Goal: Book appointment/travel/reservation

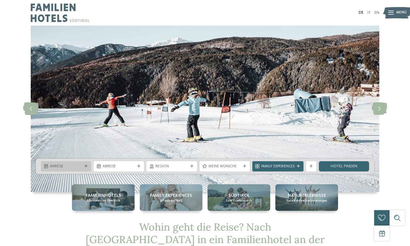
click at [76, 163] on div "Anreise" at bounding box center [66, 166] width 50 height 10
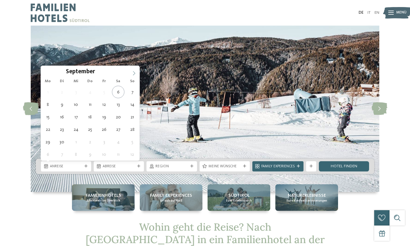
click at [135, 72] on icon at bounding box center [134, 73] width 4 height 4
type input "****"
click at [135, 72] on icon at bounding box center [134, 73] width 4 height 4
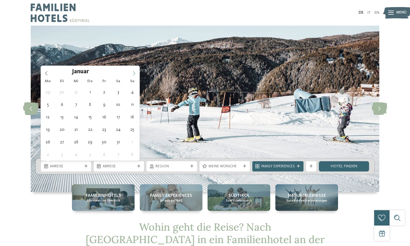
click at [135, 72] on icon at bounding box center [134, 73] width 4 height 4
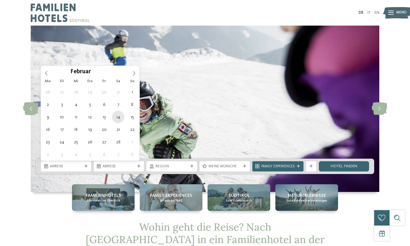
type div "14.02.2026"
type input "****"
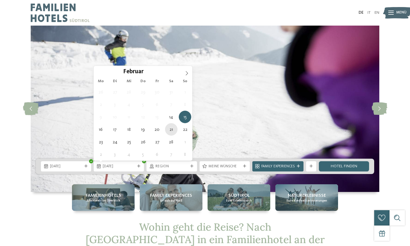
type div "21.02.2026"
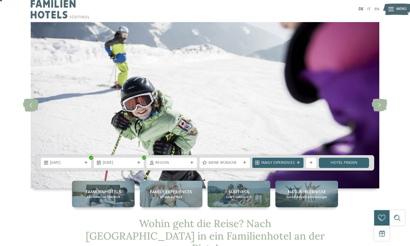
scroll to position [13, 0]
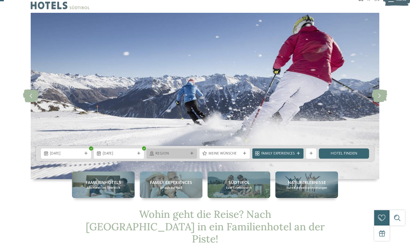
click at [181, 156] on span "Region" at bounding box center [172, 153] width 32 height 5
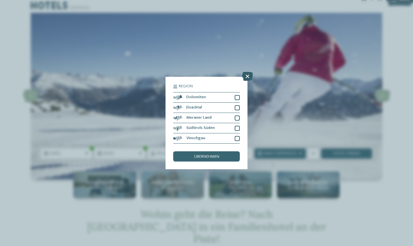
click at [247, 72] on icon at bounding box center [247, 76] width 11 height 9
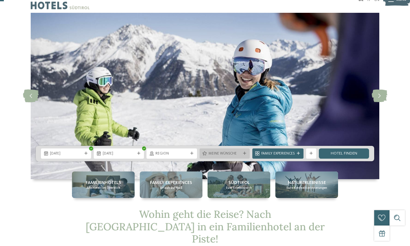
click at [246, 154] on div at bounding box center [244, 153] width 5 height 3
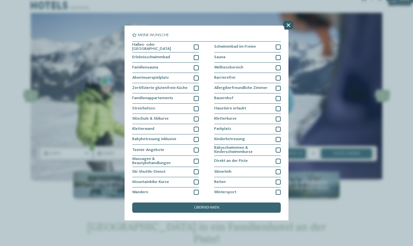
click at [289, 24] on icon at bounding box center [288, 25] width 11 height 9
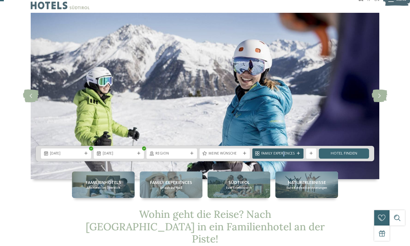
click at [284, 152] on span "Family Experiences" at bounding box center [277, 153] width 33 height 5
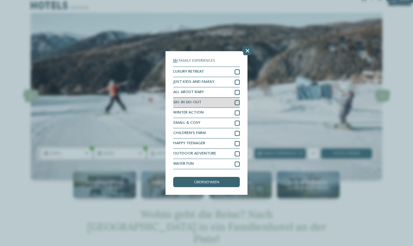
click at [236, 100] on div at bounding box center [237, 102] width 5 height 5
click at [226, 177] on div "übernehmen" at bounding box center [206, 182] width 67 height 10
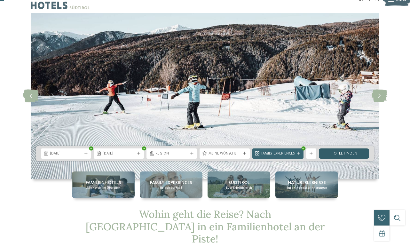
click at [353, 153] on link "Hotel finden" at bounding box center [344, 154] width 50 height 10
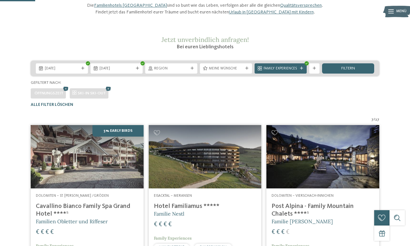
scroll to position [63, 0]
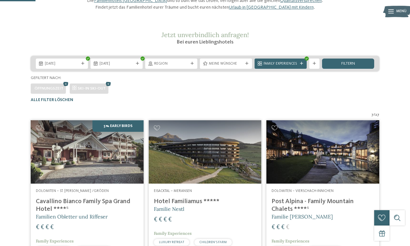
click at [241, 71] on div "14.02.2026 21.02.2026" at bounding box center [205, 63] width 349 height 15
click at [241, 67] on span "Meine Wünsche" at bounding box center [226, 63] width 34 height 5
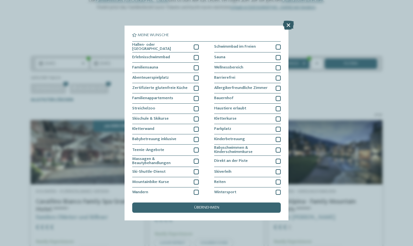
click at [290, 22] on icon at bounding box center [288, 25] width 11 height 9
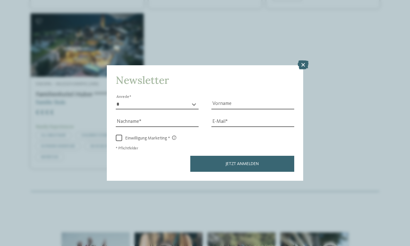
scroll to position [487, 0]
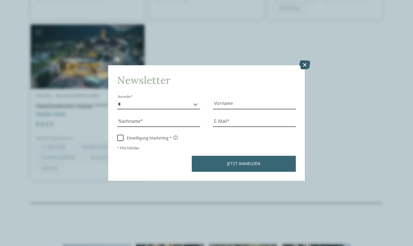
click at [304, 60] on icon at bounding box center [304, 64] width 11 height 9
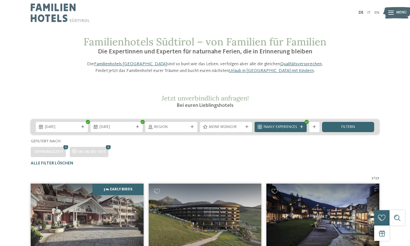
scroll to position [0, 0]
click at [316, 129] on div at bounding box center [314, 126] width 5 height 3
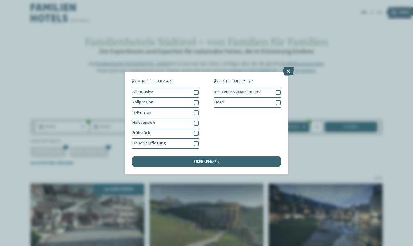
click at [290, 67] on icon at bounding box center [288, 71] width 11 height 9
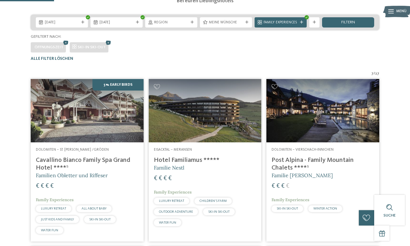
scroll to position [113, 0]
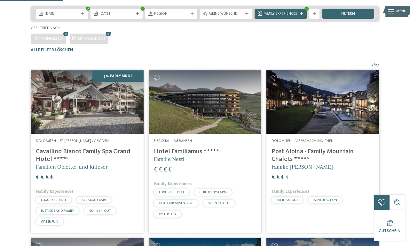
click at [66, 159] on h4 "Cavallino Bianco Family Spa Grand Hotel ****ˢ" at bounding box center [87, 155] width 103 height 15
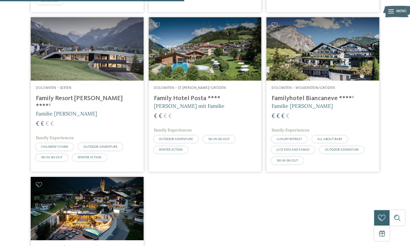
scroll to position [328, 0]
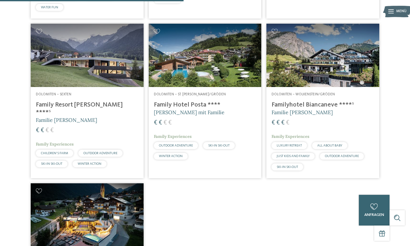
click at [316, 109] on h4 "Familyhotel Biancaneve ****ˢ" at bounding box center [323, 105] width 103 height 8
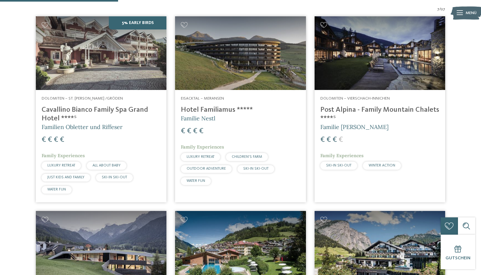
scroll to position [207, 0]
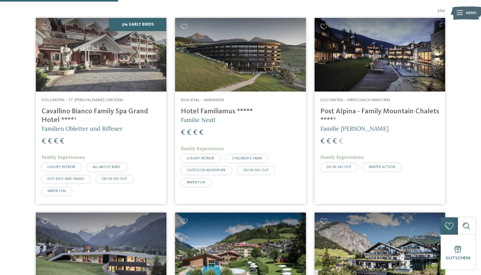
click at [392, 112] on h4 "Post Alpina - Family Mountain Chalets ****ˢ" at bounding box center [379, 115] width 119 height 17
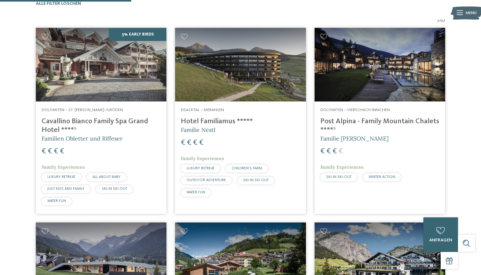
scroll to position [196, 0]
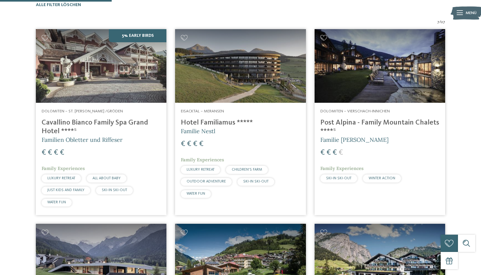
click at [224, 124] on h4 "Hotel Familiamus *****" at bounding box center [240, 122] width 119 height 9
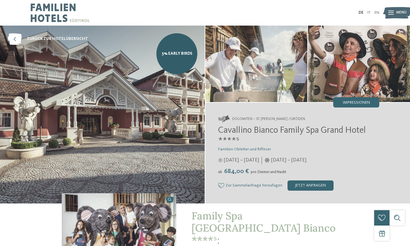
click at [263, 159] on div "01.12.2025 – 07.04.2026" at bounding box center [284, 160] width 45 height 7
click at [395, 11] on img at bounding box center [397, 13] width 28 height 14
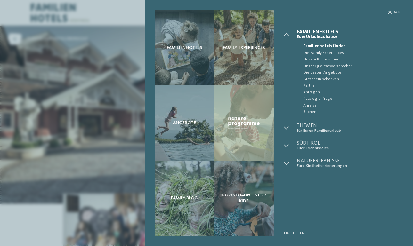
click at [118, 125] on div "Familienhotels Family Experiences Angebote" at bounding box center [206, 123] width 413 height 246
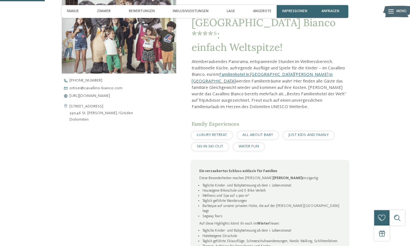
scroll to position [210, 0]
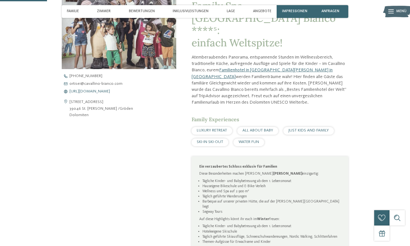
click at [110, 92] on span "https://www.cavallino-bianco.com/de/familienhotel-sudtirol" at bounding box center [89, 92] width 41 height 4
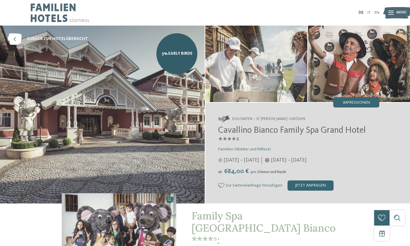
scroll to position [0, 0]
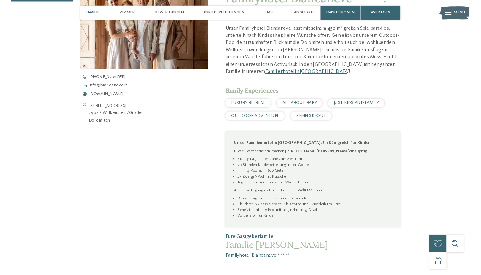
scroll to position [205, 0]
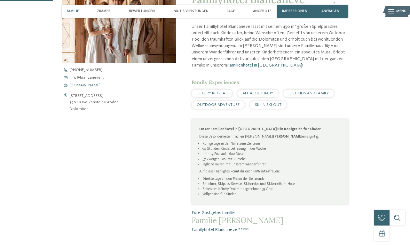
click at [96, 84] on span "www.biancaneve.it" at bounding box center [84, 86] width 31 height 4
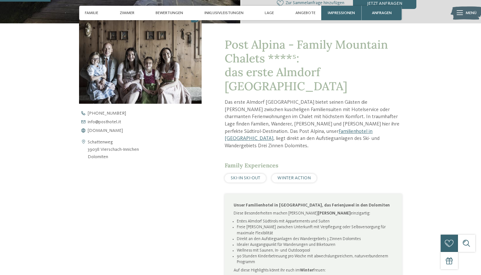
scroll to position [214, 0]
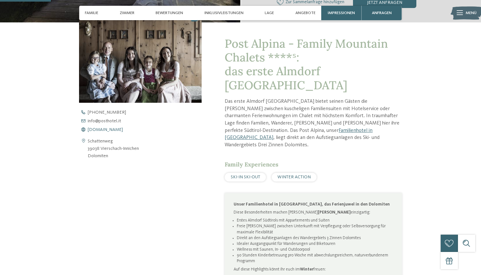
click at [114, 128] on span "[DOMAIN_NAME]" at bounding box center [105, 129] width 35 height 4
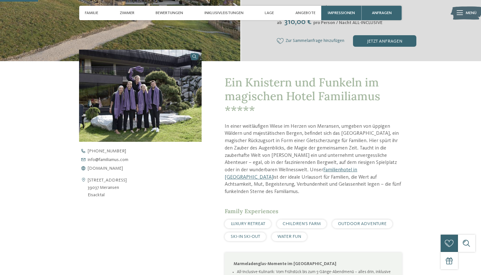
scroll to position [163, 0]
click at [122, 167] on span "[DOMAIN_NAME]" at bounding box center [105, 168] width 35 height 4
